Goal: Find specific page/section: Find specific page/section

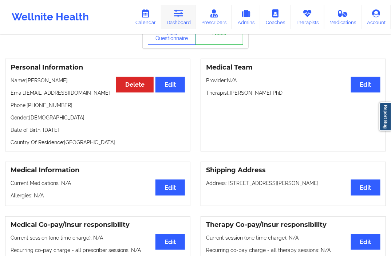
click at [189, 14] on link "Dashboard" at bounding box center [178, 17] width 35 height 24
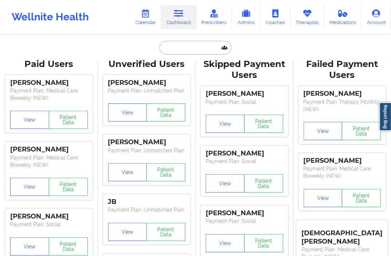
click at [180, 46] on input "text" at bounding box center [196, 48] width 72 height 14
paste input "[EMAIL_ADDRESS][DOMAIN_NAME]"
type input "[EMAIL_ADDRESS][DOMAIN_NAME]"
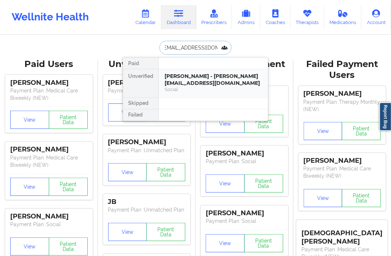
click at [185, 83] on div "[PERSON_NAME] - [PERSON_NAME][EMAIL_ADDRESS][DOMAIN_NAME]" at bounding box center [214, 79] width 98 height 13
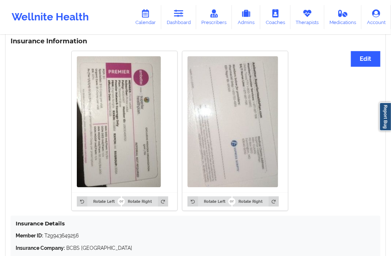
scroll to position [626, 0]
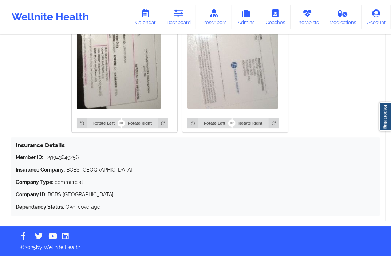
click at [217, 183] on p "Company Type: commercial" at bounding box center [196, 182] width 360 height 7
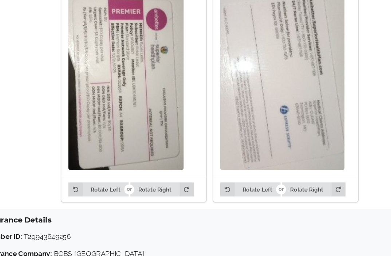
scroll to position [570, 0]
